Goal: Information Seeking & Learning: Understand process/instructions

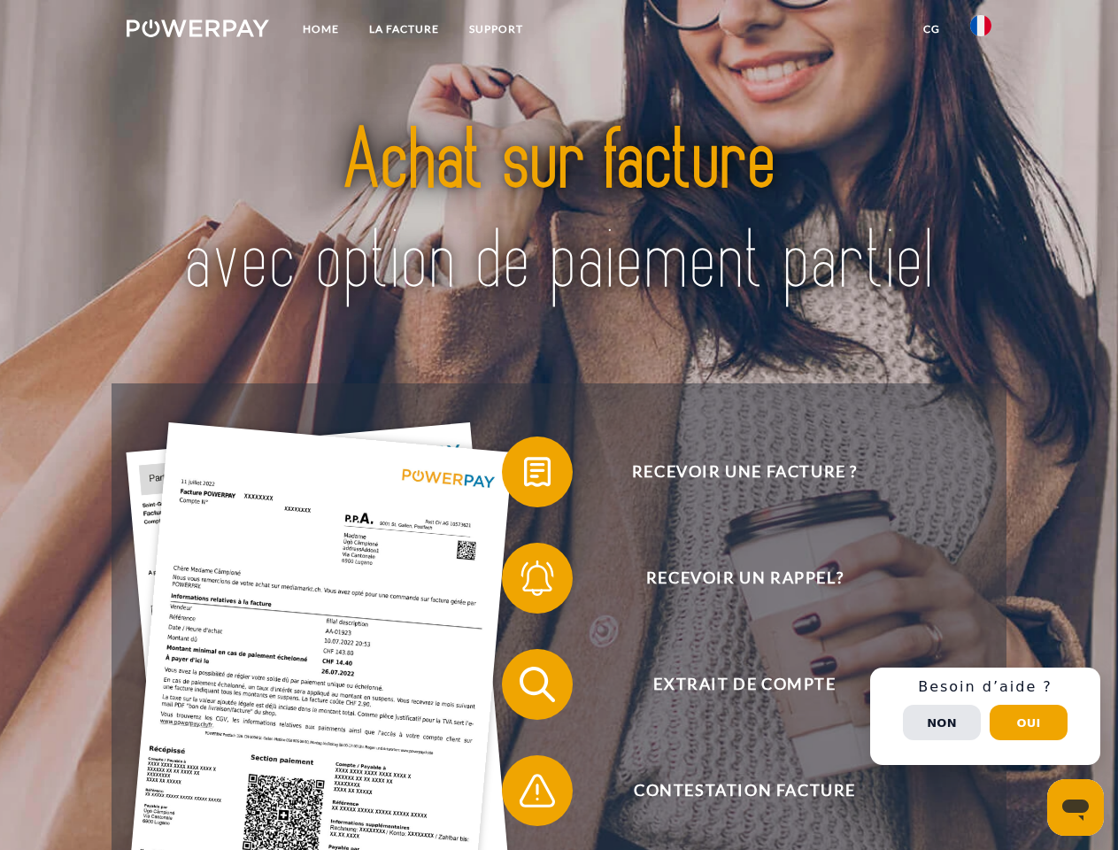
click at [197, 31] on img at bounding box center [198, 28] width 142 height 18
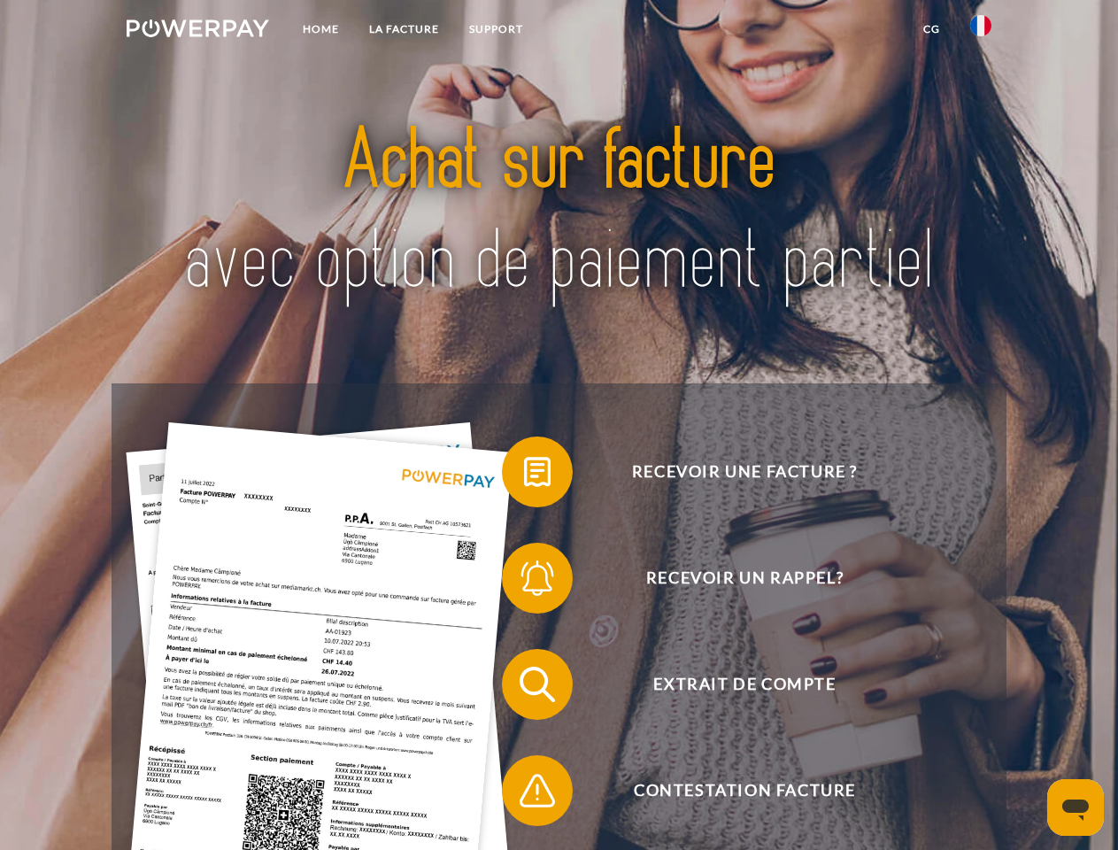
click at [981, 31] on img at bounding box center [980, 25] width 21 height 21
click at [931, 29] on link "CG" at bounding box center [931, 29] width 47 height 32
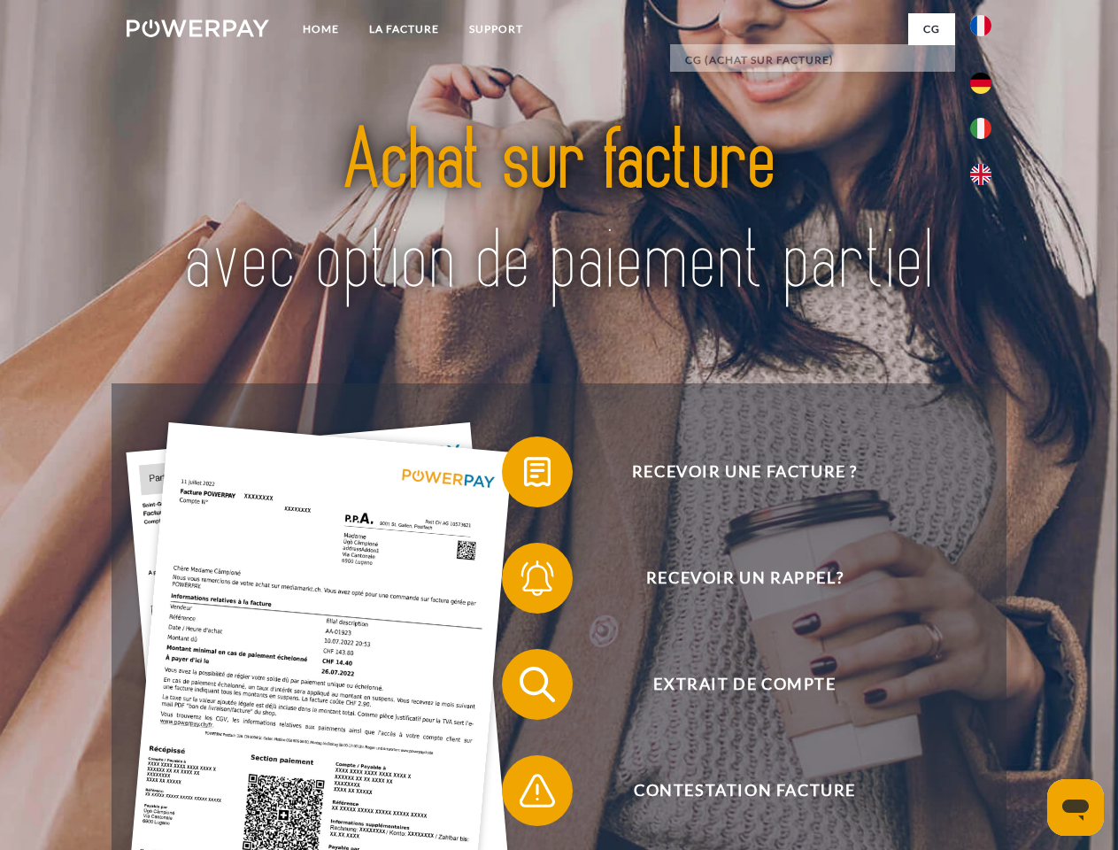
click at [524, 475] on span at bounding box center [510, 471] width 88 height 88
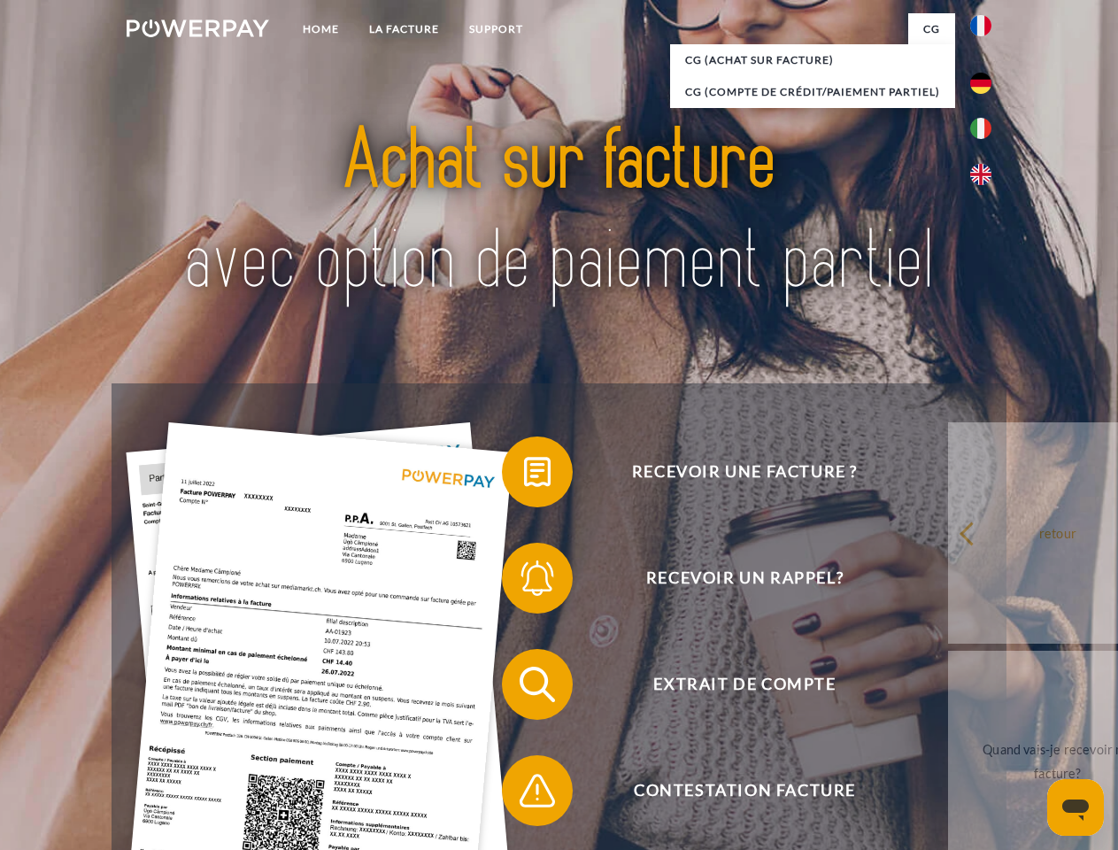
click at [524, 581] on span at bounding box center [510, 578] width 88 height 88
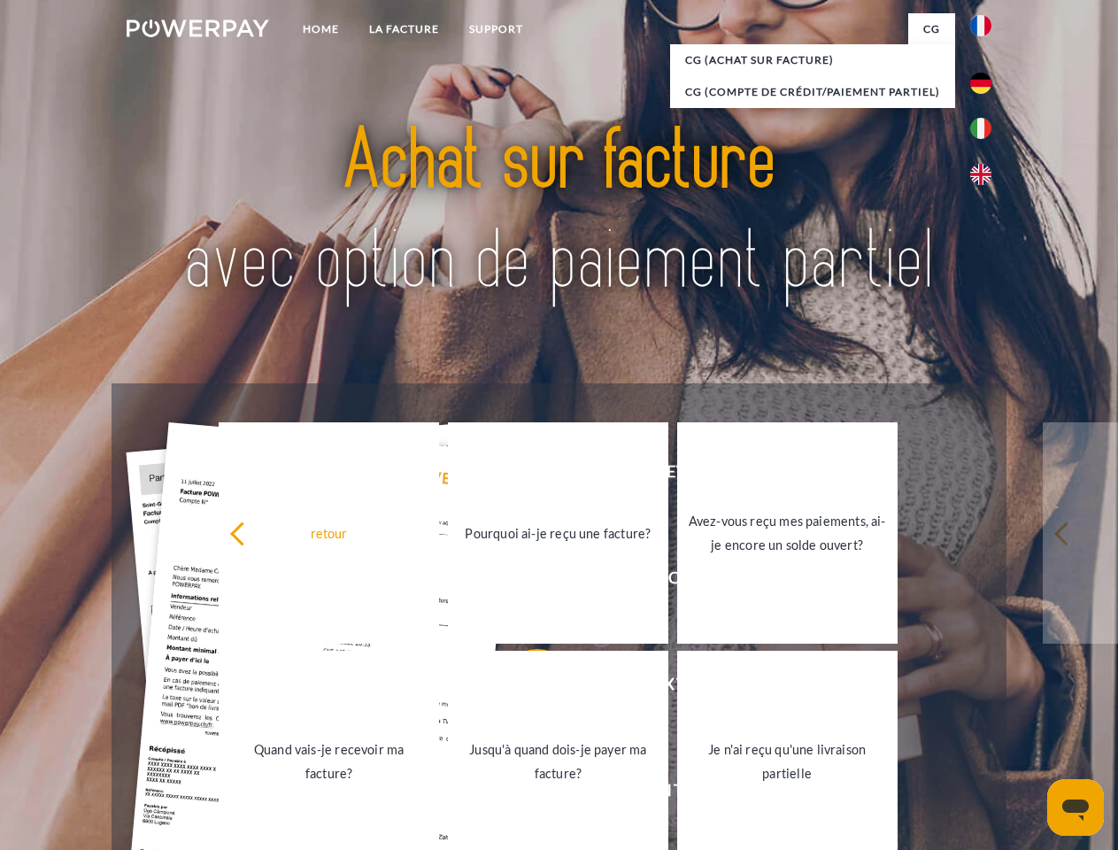
click at [524, 688] on link "Jusqu'à quand dois-je payer ma facture?" at bounding box center [558, 760] width 220 height 221
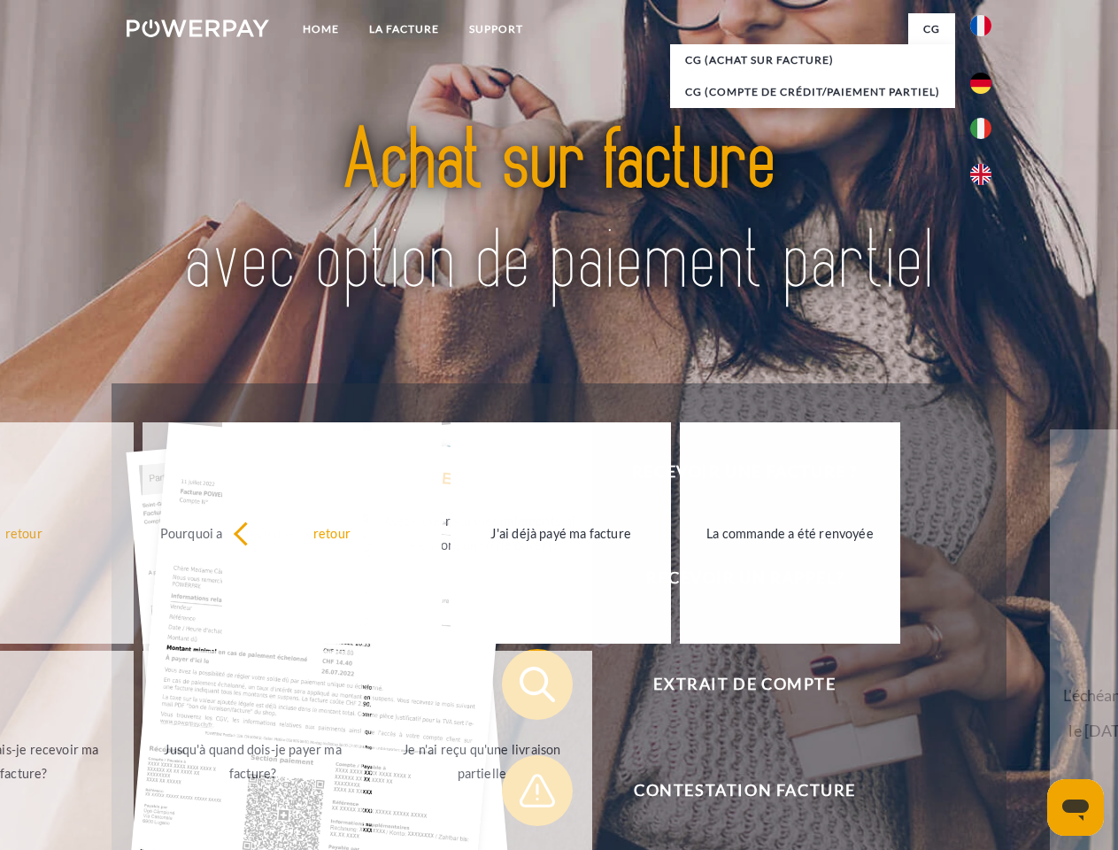
click at [524, 794] on span at bounding box center [510, 790] width 88 height 88
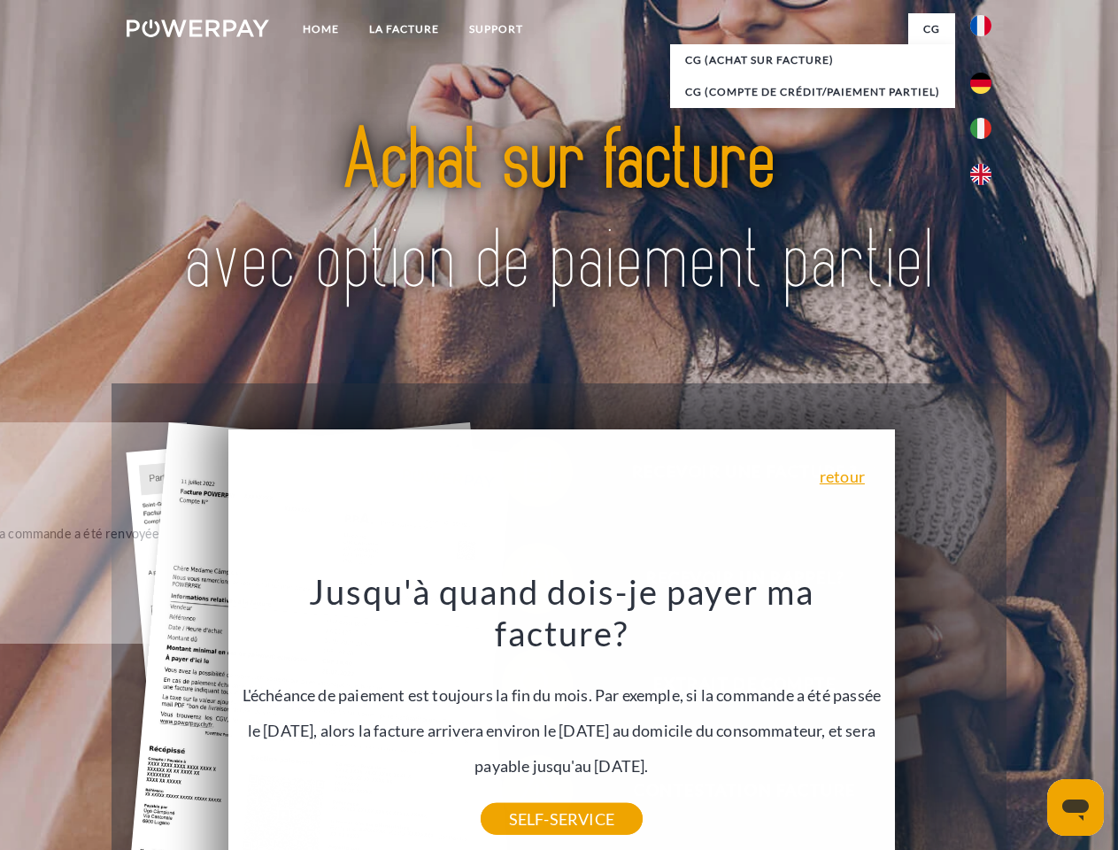
click at [985, 716] on div "Recevoir une facture ? Recevoir un rappel? Extrait de compte retour" at bounding box center [559, 737] width 894 height 708
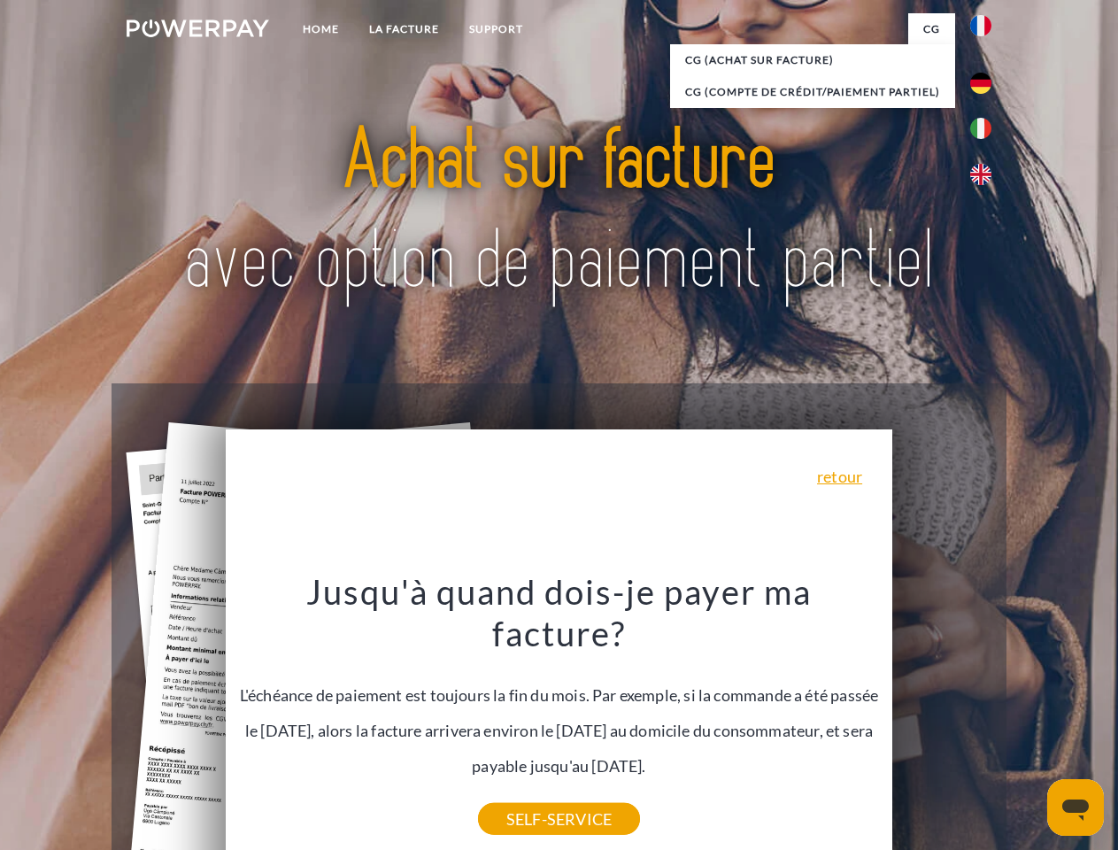
click at [942, 719] on span "Extrait de compte" at bounding box center [744, 684] width 434 height 71
click at [1028, 722] on header "Home LA FACTURE Support" at bounding box center [559, 611] width 1118 height 1222
